Goal: Transaction & Acquisition: Download file/media

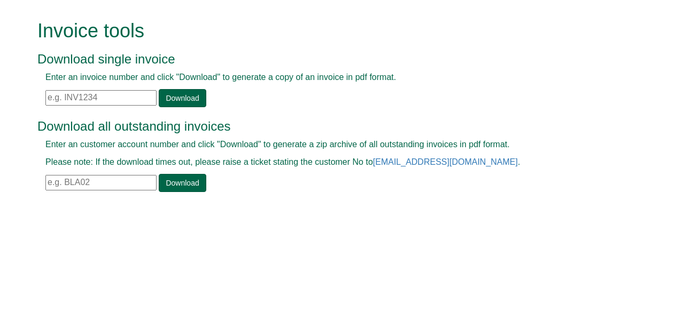
click at [73, 97] on input "text" at bounding box center [100, 97] width 111 height 15
paste input "1374359"
click at [48, 92] on input "1374359" at bounding box center [100, 97] width 111 height 15
click at [176, 95] on link "Download" at bounding box center [182, 98] width 47 height 18
drag, startPoint x: 101, startPoint y: 97, endPoint x: 0, endPoint y: 99, distance: 101.5
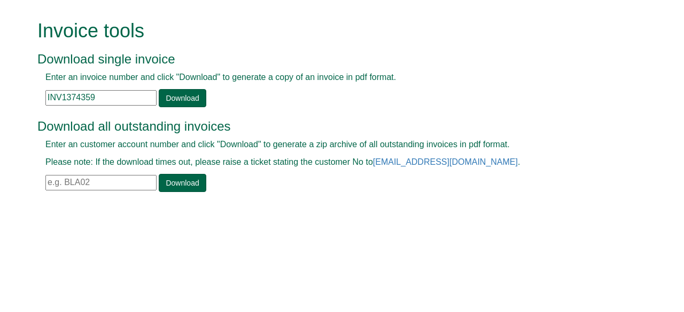
click at [0, 99] on form "Invoice tools Download single invoice Enter an invoice number and click "Downlo…" at bounding box center [342, 107] width 684 height 215
paste input "80611"
click at [171, 98] on link "Download" at bounding box center [182, 98] width 47 height 18
drag, startPoint x: 99, startPoint y: 94, endPoint x: 0, endPoint y: 103, distance: 99.8
click at [0, 103] on form "Invoice tools Download single invoice Enter an invoice number and click "Downlo…" at bounding box center [342, 107] width 684 height 215
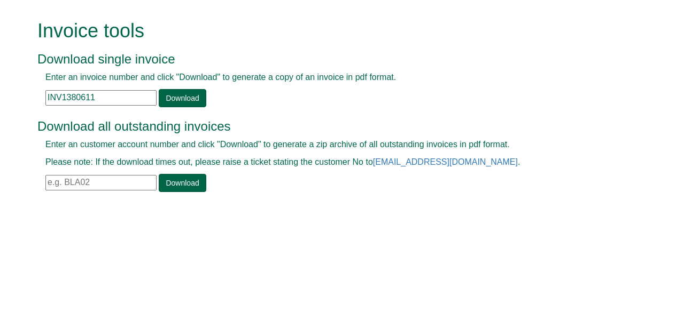
paste input "29165"
type input "INV1329165"
click at [163, 100] on link "Download" at bounding box center [182, 98] width 47 height 18
